Goal: Task Accomplishment & Management: Use online tool/utility

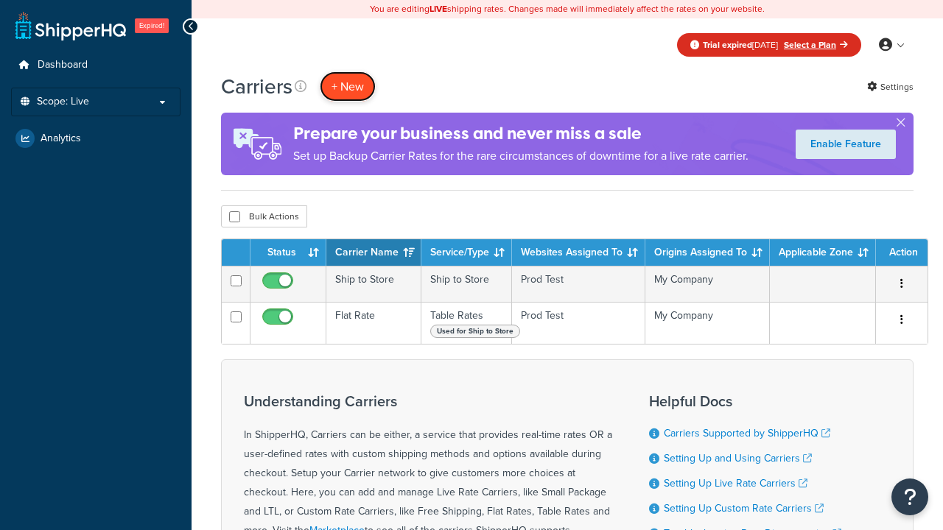
click at [348, 86] on button "+ New" at bounding box center [348, 86] width 56 height 30
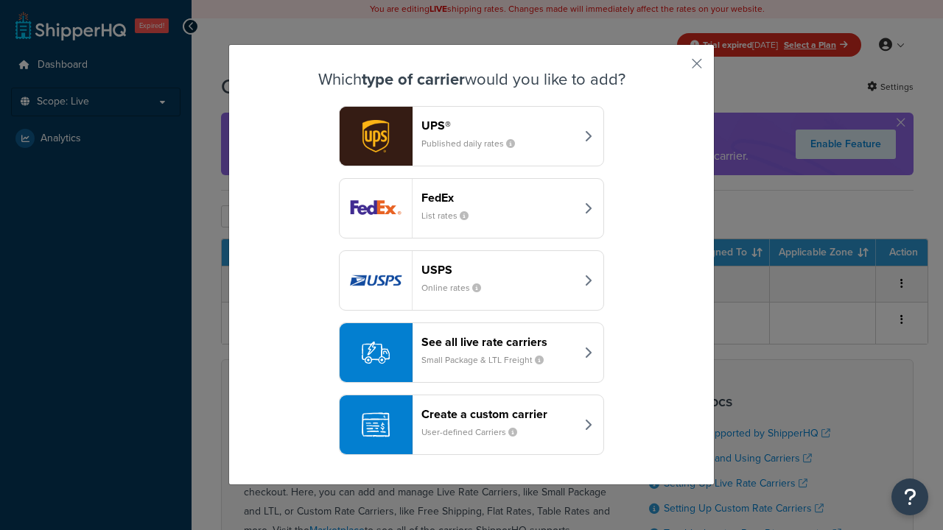
click at [471, 425] on div "Create a custom carrier User-defined Carriers" at bounding box center [498, 424] width 154 height 35
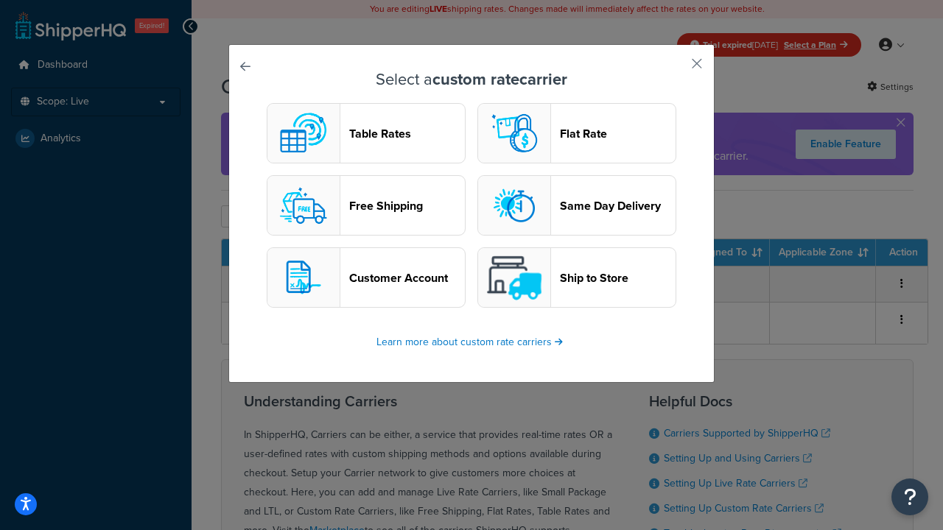
click at [366, 133] on header "Table Rates" at bounding box center [407, 134] width 116 height 14
